Goal: Task Accomplishment & Management: Manage account settings

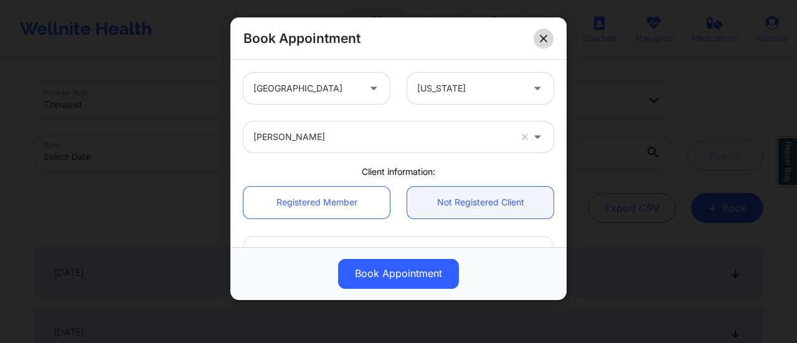
click at [538, 42] on button at bounding box center [543, 39] width 20 height 20
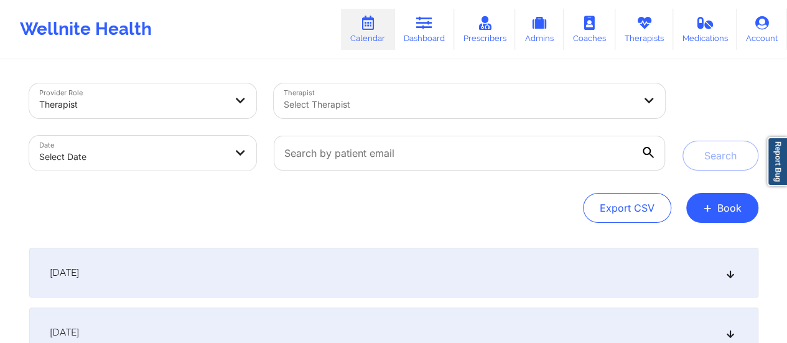
click at [690, 197] on div "Export CSV + Book" at bounding box center [393, 208] width 729 height 30
click at [698, 202] on button "+ Book" at bounding box center [722, 208] width 72 height 30
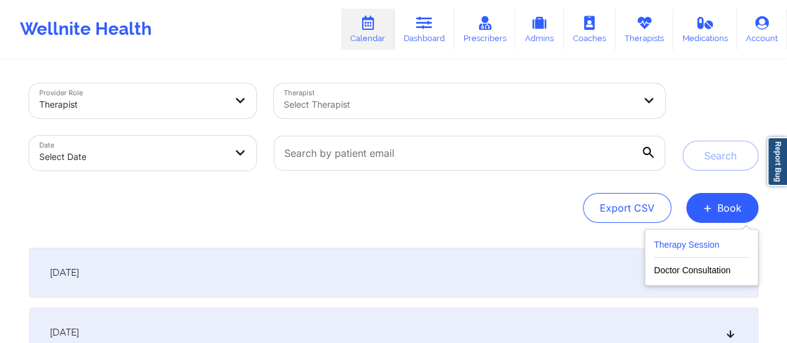
click at [707, 237] on button "Therapy Session" at bounding box center [701, 247] width 95 height 21
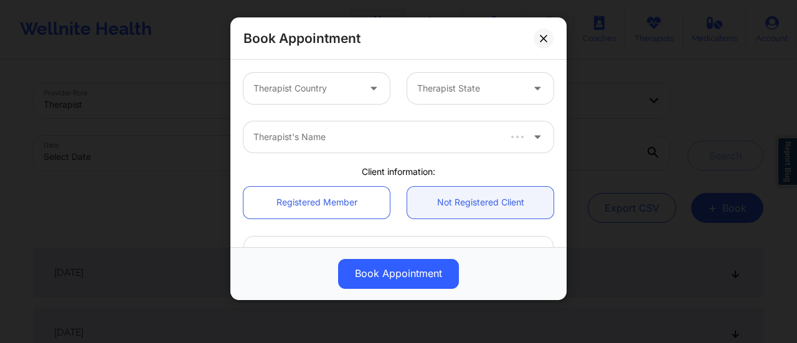
click at [329, 105] on div "Therapist Country Therapist State" at bounding box center [398, 88] width 327 height 49
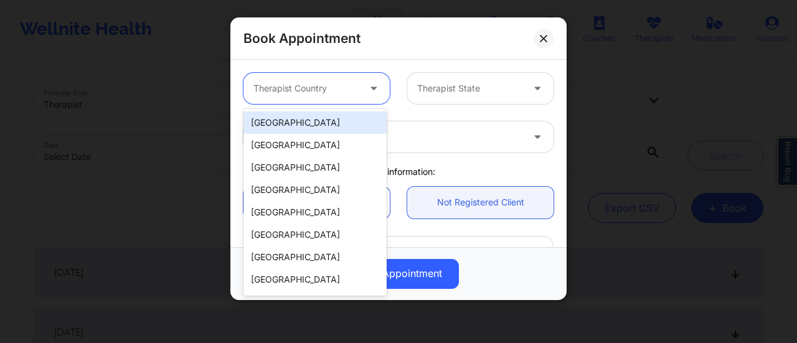
click at [318, 93] on div at bounding box center [305, 88] width 105 height 15
click at [294, 131] on div "[GEOGRAPHIC_DATA]" at bounding box center [314, 122] width 143 height 22
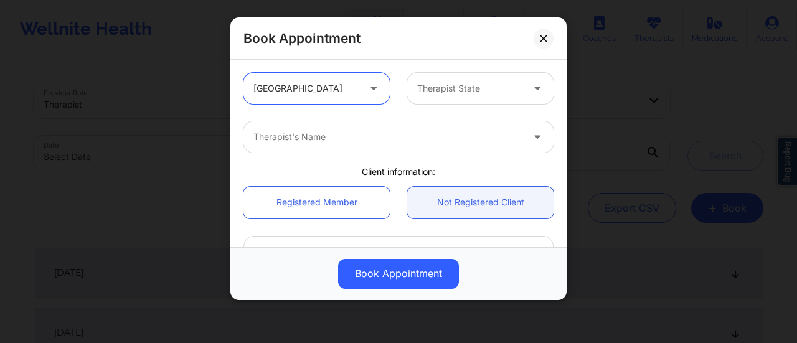
click at [432, 90] on div at bounding box center [469, 88] width 105 height 15
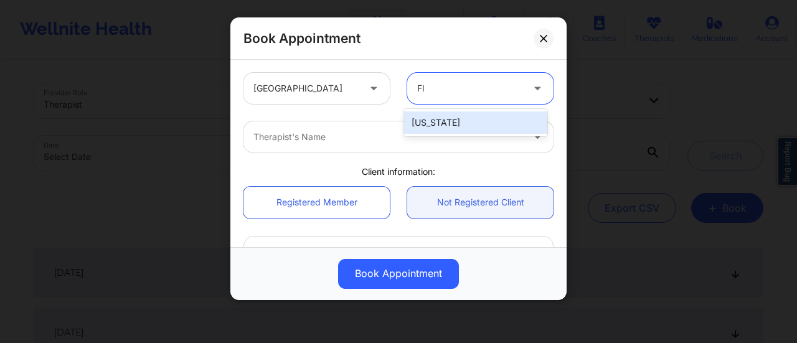
type input "Flo"
click at [453, 116] on div "[US_STATE]" at bounding box center [475, 122] width 143 height 22
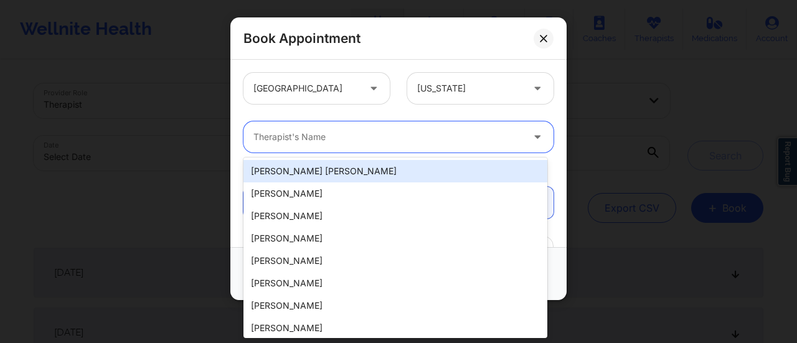
click at [390, 125] on div "Therapist's Name" at bounding box center [383, 136] width 280 height 31
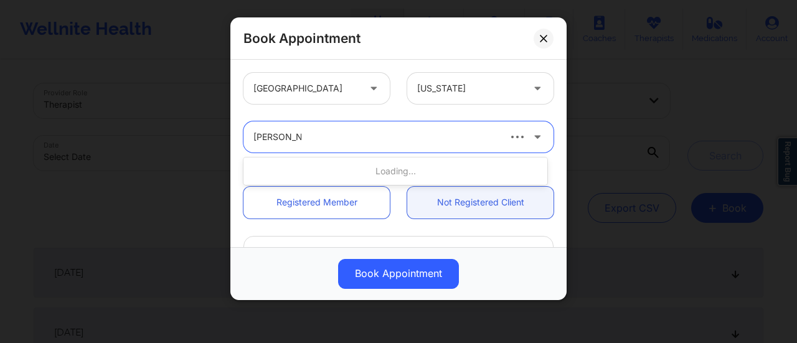
type input "[PERSON_NAME]"
click at [362, 164] on div "Loading..." at bounding box center [395, 171] width 304 height 22
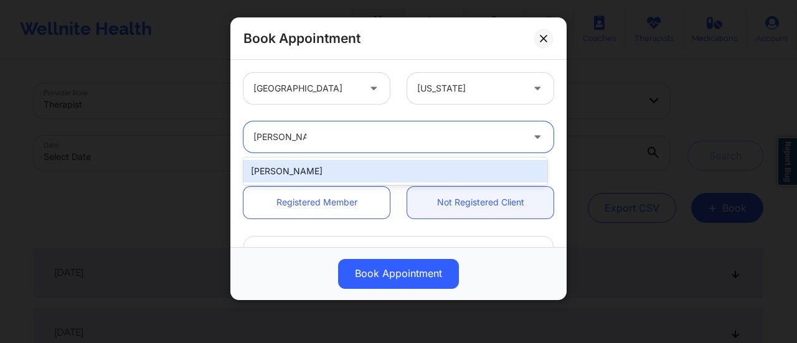
click at [375, 171] on div "[PERSON_NAME]" at bounding box center [395, 171] width 304 height 22
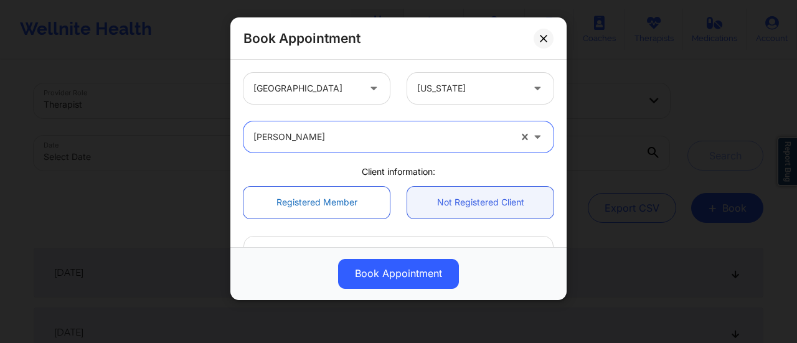
click at [338, 208] on link "Registered Member" at bounding box center [316, 203] width 146 height 32
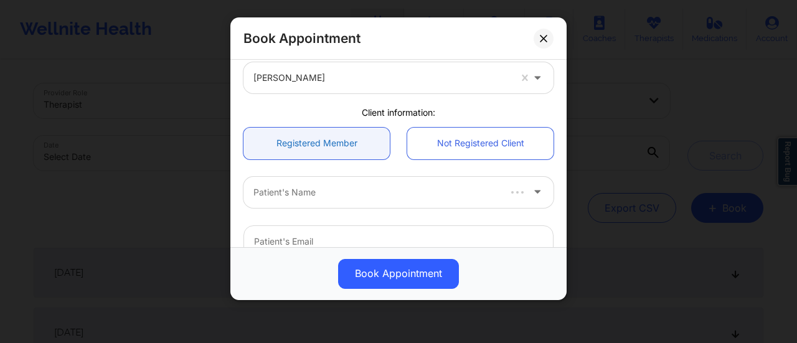
scroll to position [60, 0]
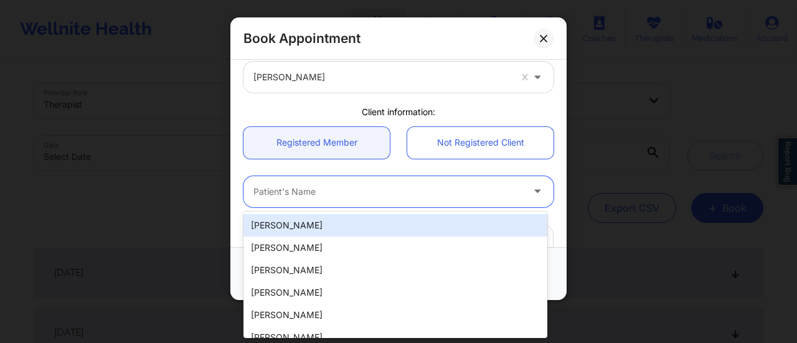
click at [368, 194] on div at bounding box center [387, 191] width 269 height 15
paste input "[PERSON_NAME] [PERSON_NAME]"
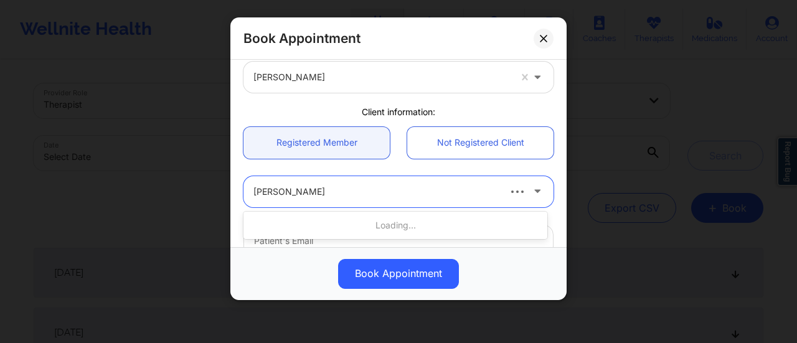
type input "[PERSON_NAME]"
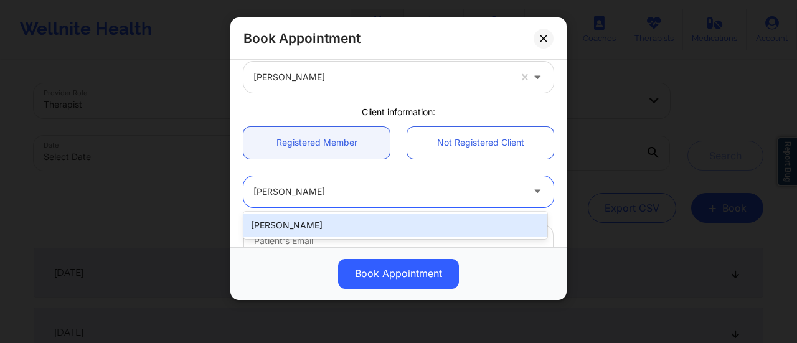
click at [355, 217] on div "[PERSON_NAME]" at bounding box center [395, 225] width 304 height 22
type input "[EMAIL_ADDRESS][DOMAIN_NAME]"
type input "[PHONE_NUMBER]"
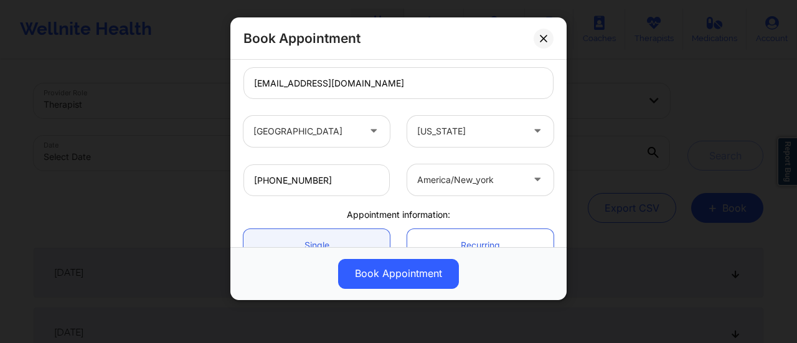
scroll to position [341, 0]
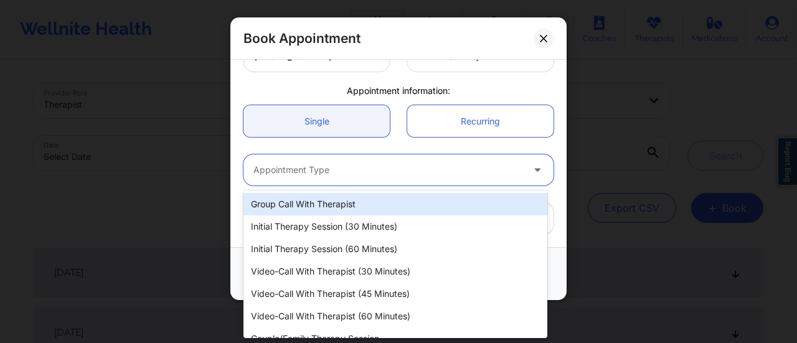
click at [362, 171] on div at bounding box center [387, 169] width 269 height 15
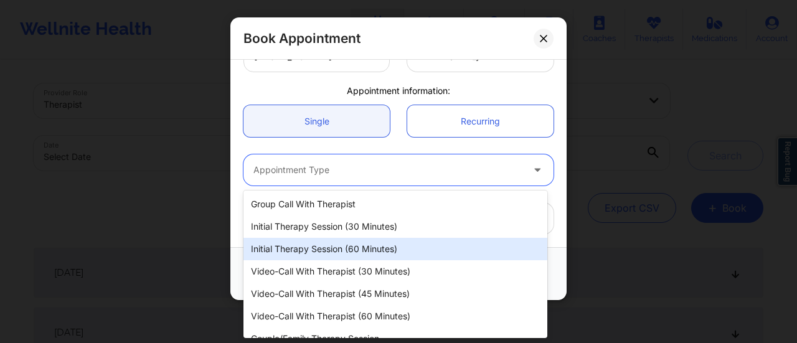
click at [393, 245] on div "Initial Therapy Session (60 minutes)" at bounding box center [395, 249] width 304 height 22
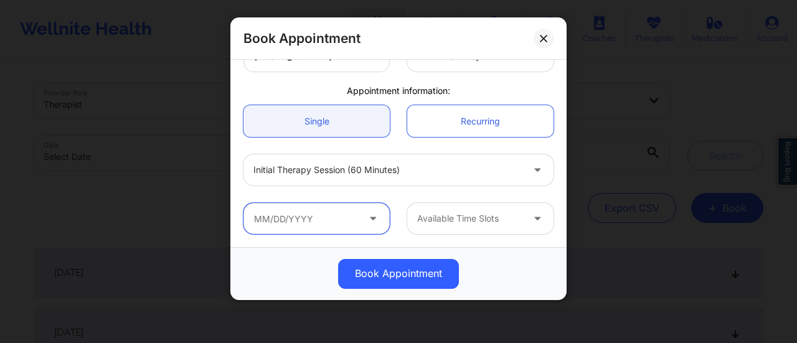
click at [331, 218] on input "text" at bounding box center [316, 218] width 146 height 31
click at [525, 258] on div "Book Appointment" at bounding box center [398, 273] width 336 height 53
click at [345, 212] on input "text" at bounding box center [316, 218] width 146 height 31
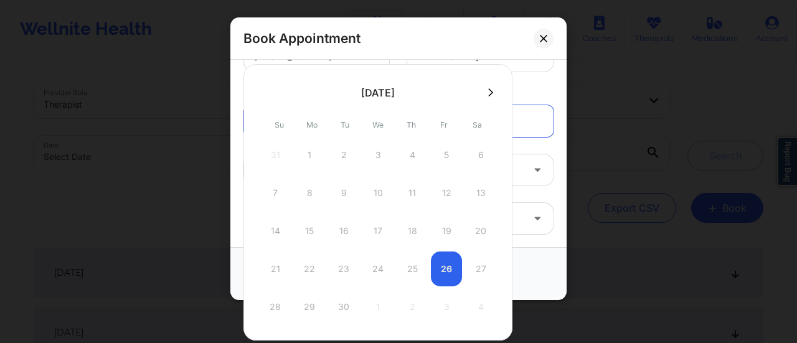
click at [315, 296] on div "28 29 30 1 2 3 4" at bounding box center [378, 306] width 237 height 35
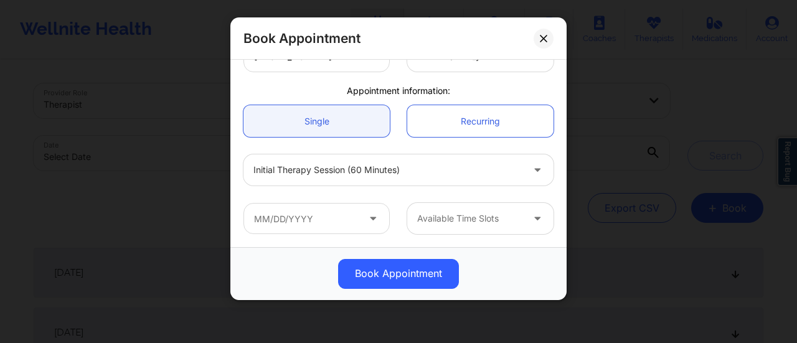
click at [536, 260] on div "Book Appointment" at bounding box center [398, 274] width 319 height 30
click at [317, 220] on input "text" at bounding box center [316, 218] width 146 height 31
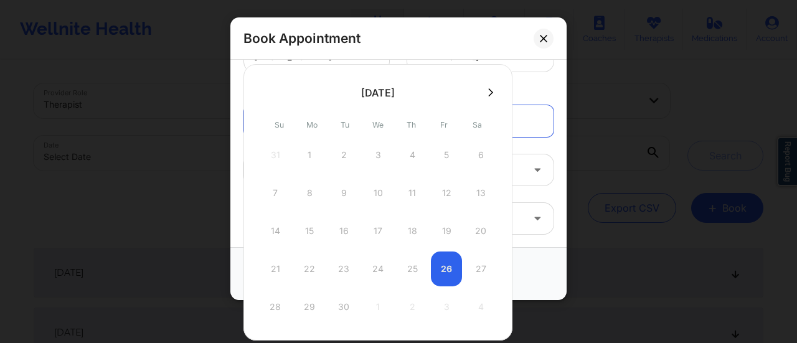
click at [310, 301] on div "28 29 30 1 2 3 4" at bounding box center [378, 306] width 237 height 35
click at [488, 91] on icon at bounding box center [490, 92] width 5 height 9
click at [263, 95] on icon at bounding box center [265, 92] width 5 height 9
click at [313, 302] on div "29" at bounding box center [309, 306] width 31 height 35
type input "[DATE]"
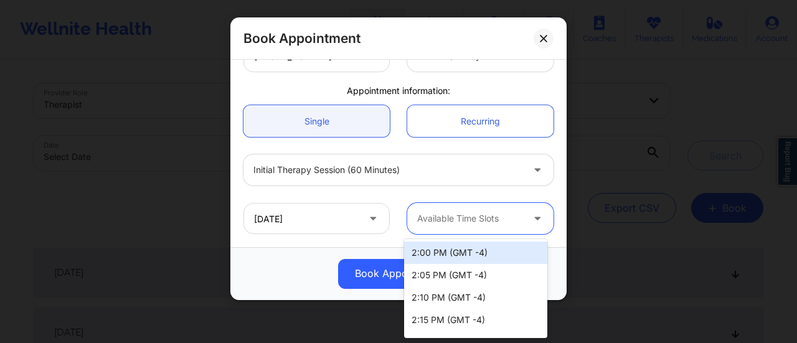
click at [487, 213] on div at bounding box center [469, 218] width 105 height 15
click at [474, 255] on div "2:00 PM (GMT -4)" at bounding box center [475, 252] width 143 height 22
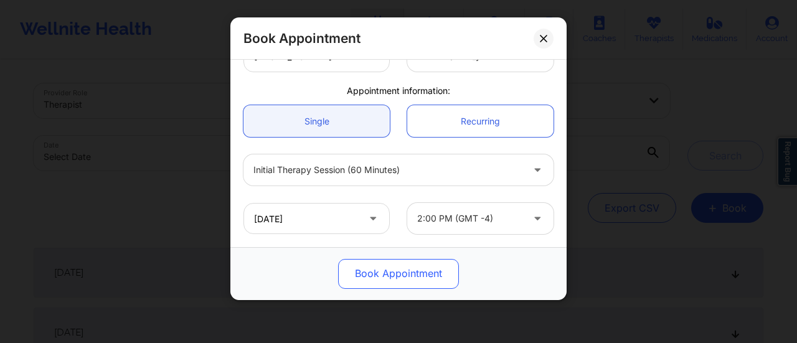
click at [407, 272] on button "Book Appointment" at bounding box center [398, 274] width 121 height 30
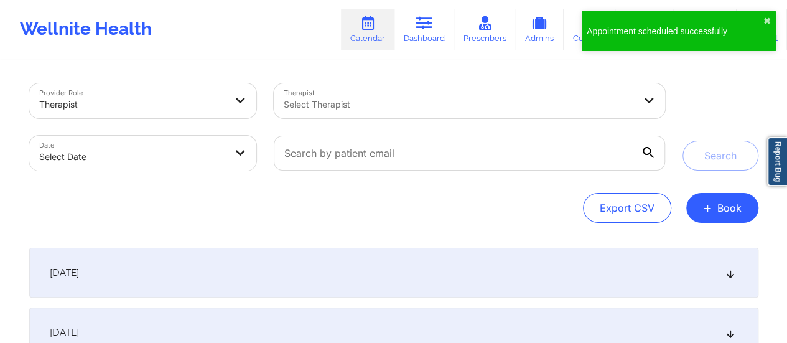
click at [761, 19] on div "Appointment scheduled successfully ✖︎" at bounding box center [679, 31] width 194 height 40
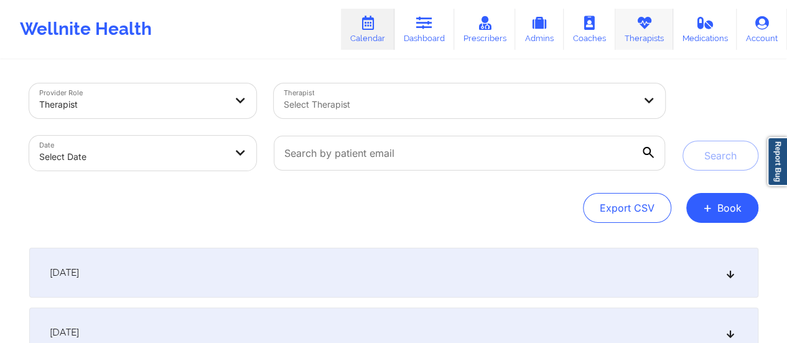
click at [660, 35] on link "Therapists" at bounding box center [645, 29] width 58 height 41
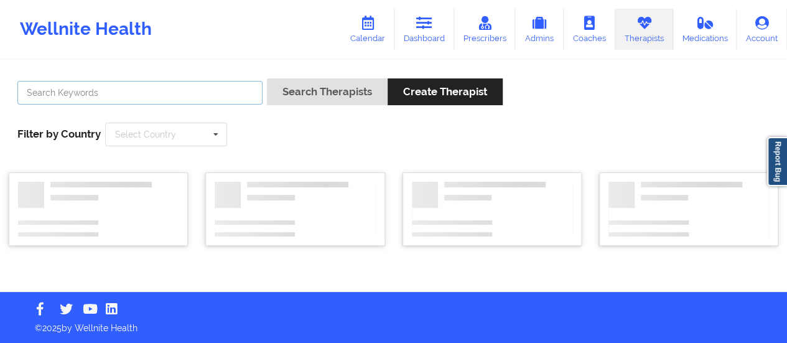
click at [192, 95] on input "text" at bounding box center [139, 93] width 245 height 24
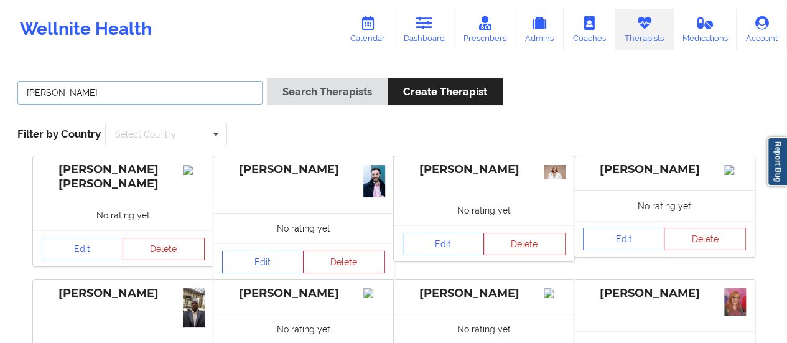
type input "[PERSON_NAME]"
click at [267, 78] on button "Search Therapists" at bounding box center [327, 91] width 121 height 27
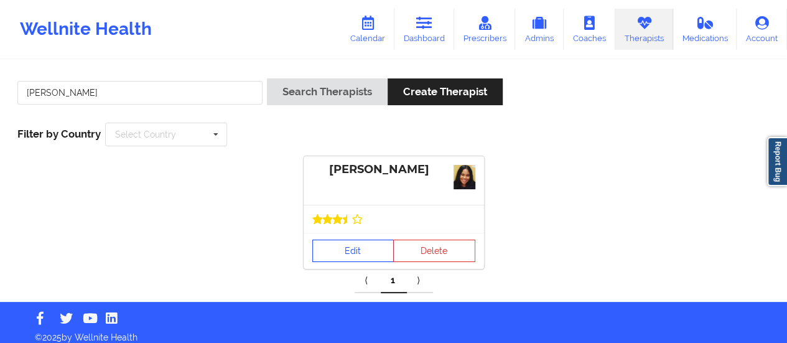
click at [346, 255] on link "Edit" at bounding box center [353, 251] width 82 height 22
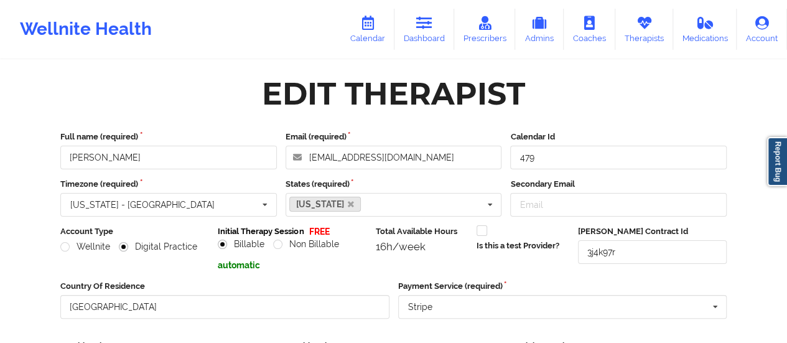
scroll to position [224, 0]
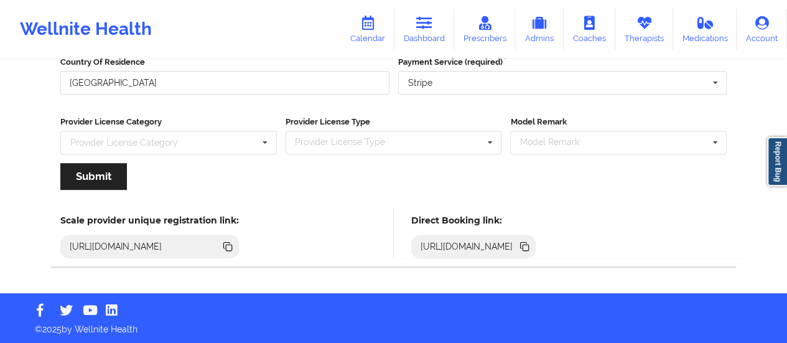
click at [532, 241] on icon at bounding box center [525, 247] width 14 height 14
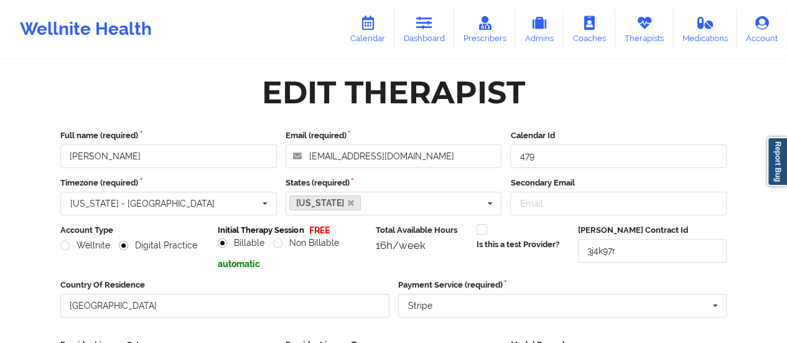
scroll to position [0, 0]
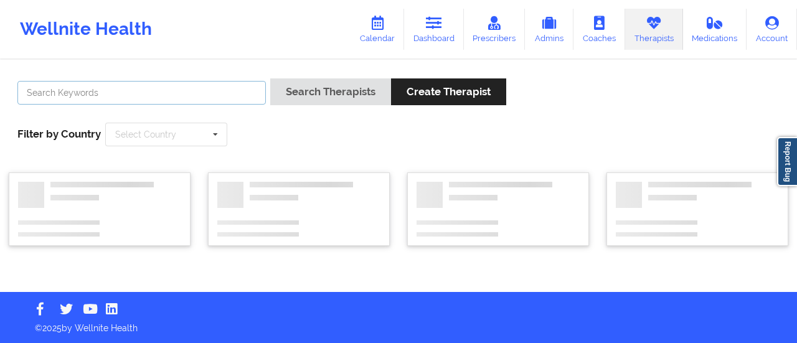
click at [180, 95] on input "text" at bounding box center [141, 93] width 248 height 24
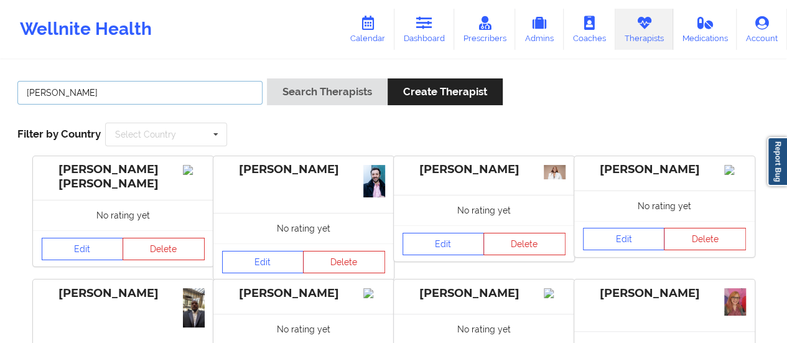
type input "[PERSON_NAME]"
click at [267, 78] on button "Search Therapists" at bounding box center [327, 91] width 121 height 27
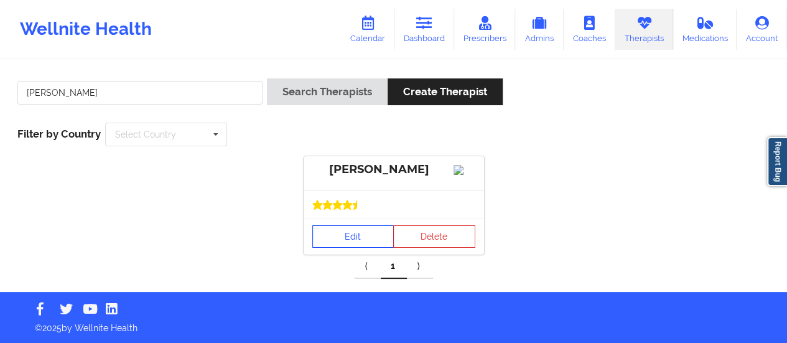
click at [346, 248] on link "Edit" at bounding box center [353, 236] width 82 height 22
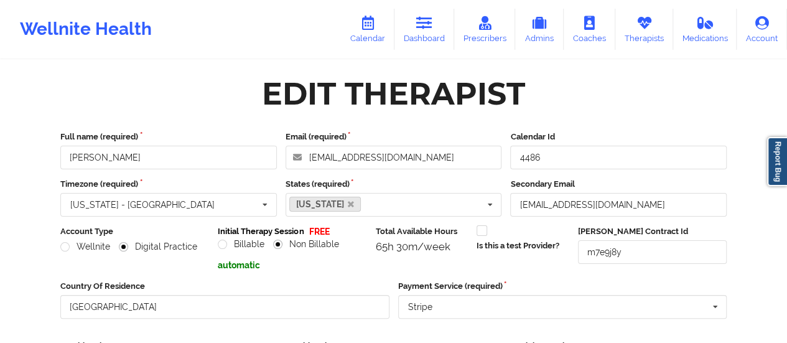
scroll to position [224, 0]
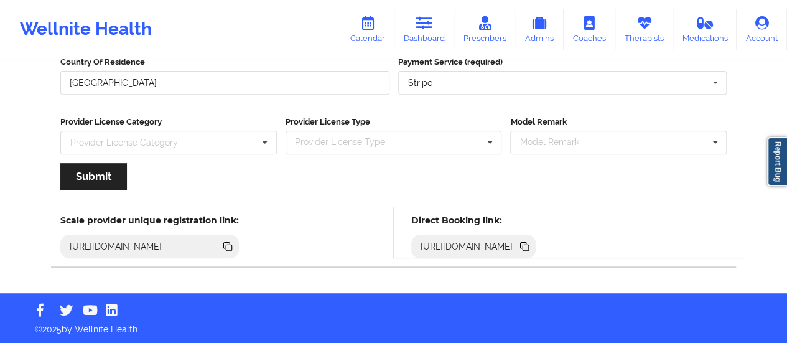
click at [532, 251] on icon at bounding box center [525, 247] width 14 height 14
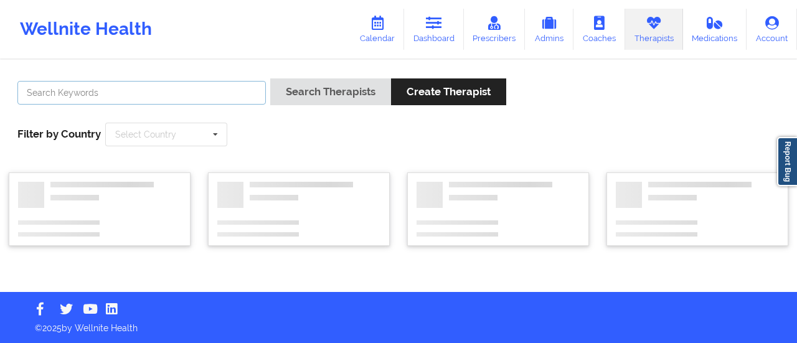
click at [202, 95] on input "text" at bounding box center [141, 93] width 248 height 24
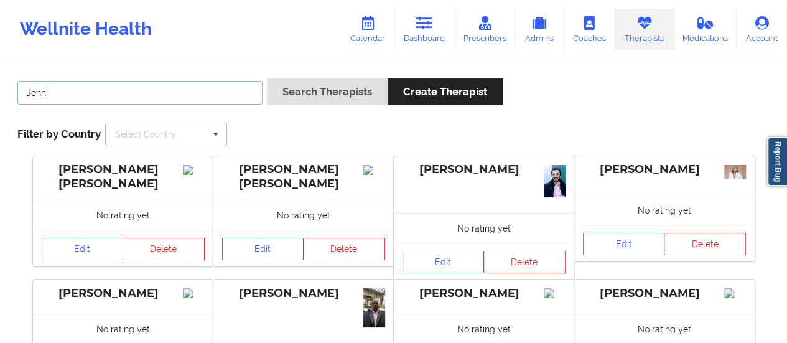
type input "[PERSON_NAME]"
click at [267, 78] on button "Search Therapists" at bounding box center [327, 91] width 121 height 27
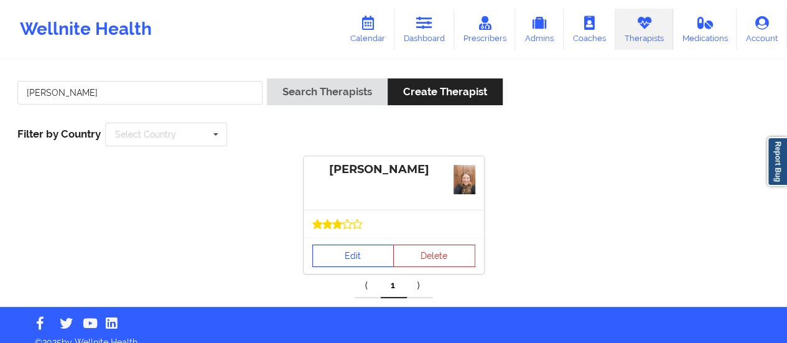
click at [342, 257] on link "Edit" at bounding box center [353, 256] width 82 height 22
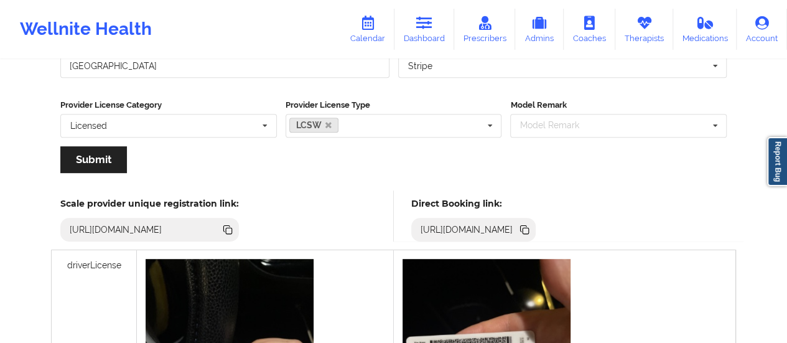
scroll to position [240, 0]
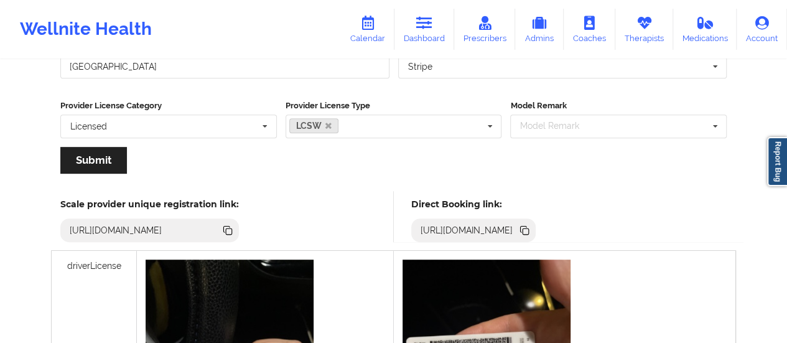
click at [529, 230] on icon at bounding box center [526, 231] width 6 height 6
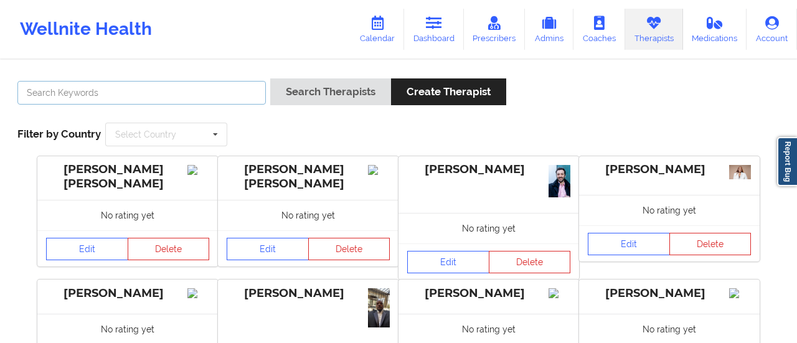
click at [220, 84] on input "text" at bounding box center [141, 93] width 248 height 24
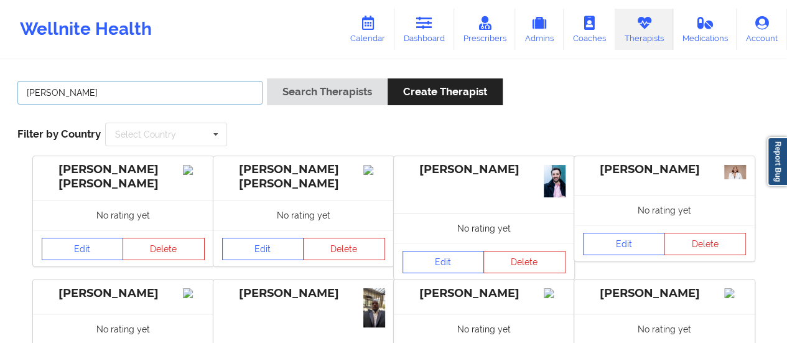
type input "[PERSON_NAME]"
click at [267, 78] on button "Search Therapists" at bounding box center [327, 91] width 121 height 27
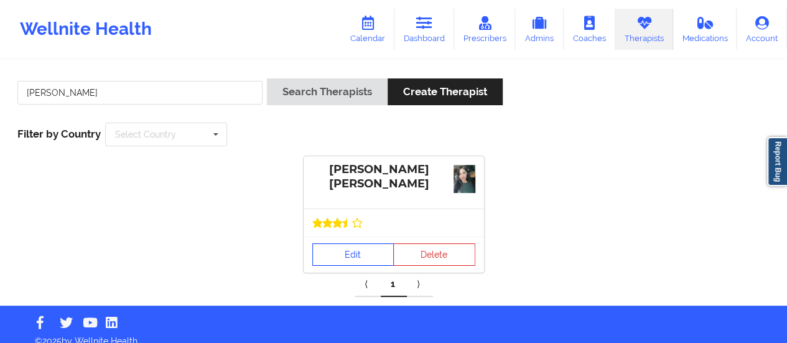
click at [344, 251] on link "Edit" at bounding box center [353, 254] width 82 height 22
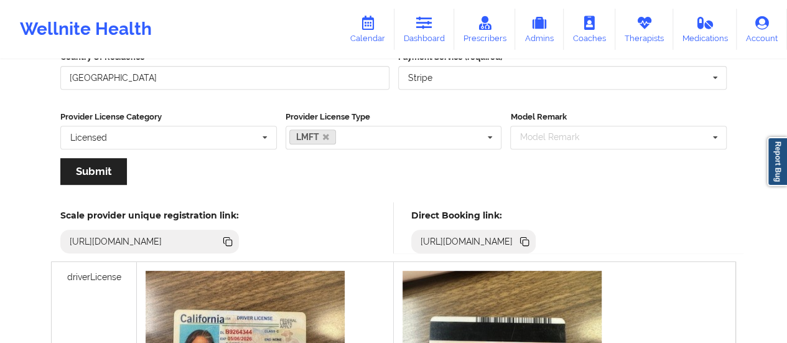
scroll to position [206, 0]
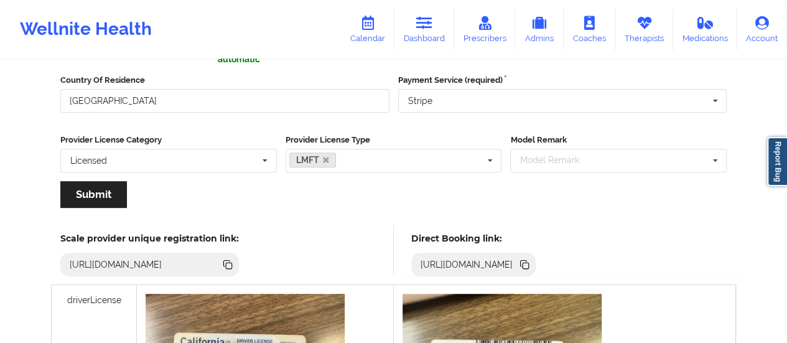
click at [527, 261] on icon at bounding box center [524, 263] width 6 height 6
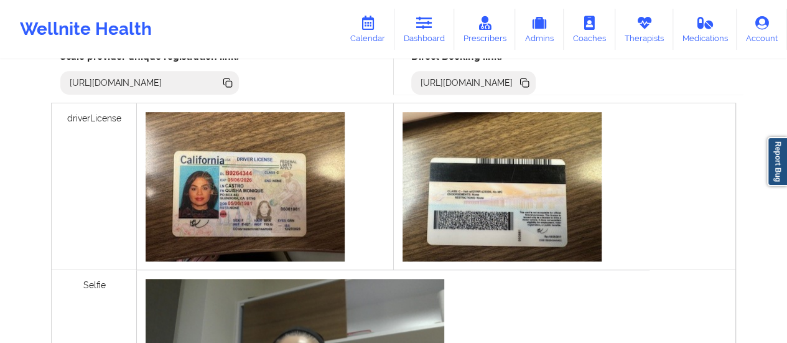
scroll to position [385, 0]
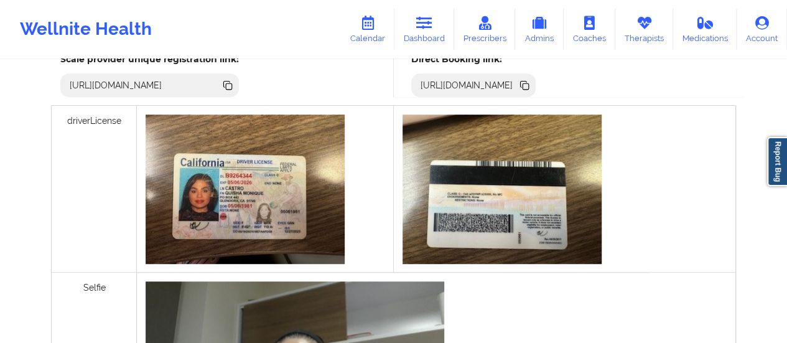
click at [529, 83] on icon at bounding box center [526, 86] width 6 height 6
